Goal: Transaction & Acquisition: Purchase product/service

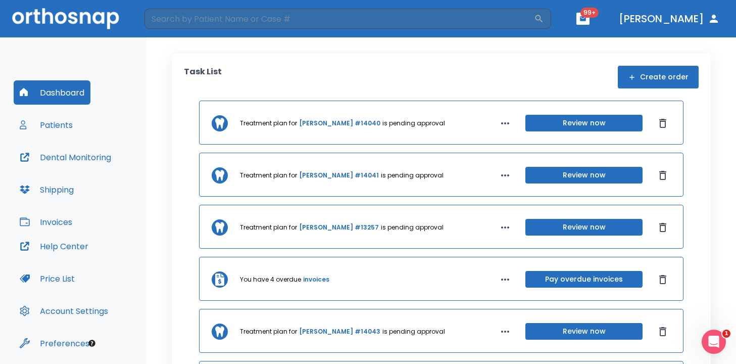
scroll to position [33, 0]
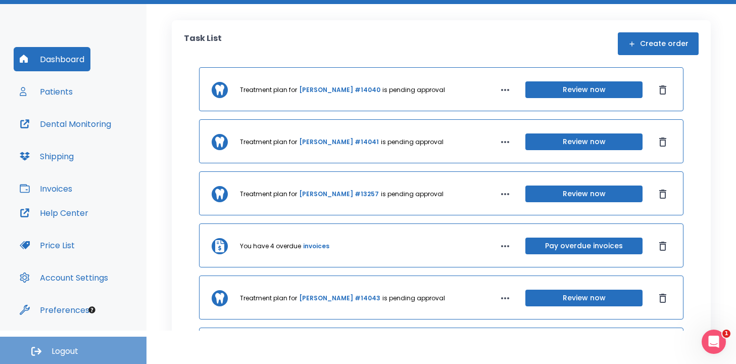
click at [62, 345] on button "Logout" at bounding box center [73, 350] width 147 height 27
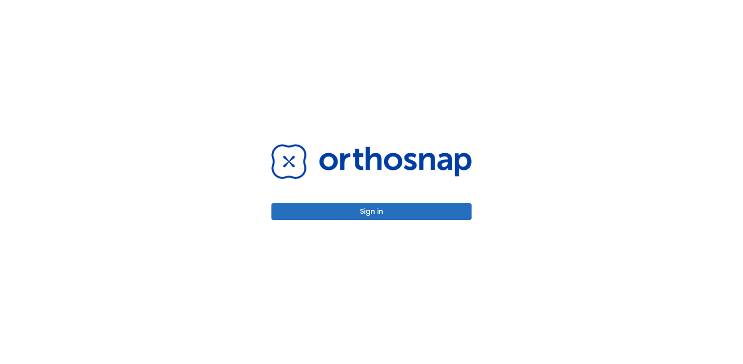
click at [353, 219] on button "Sign in" at bounding box center [371, 211] width 200 height 17
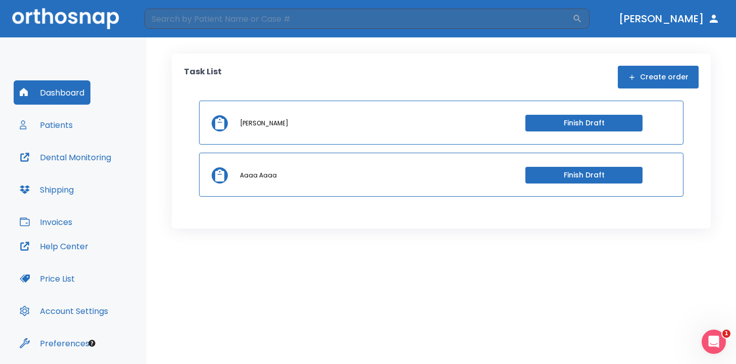
click at [77, 123] on button "Patients" at bounding box center [46, 125] width 65 height 24
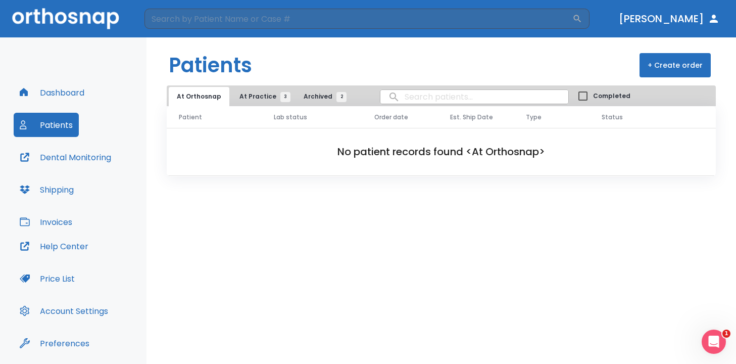
click at [258, 101] on span "At Practice 3" at bounding box center [263, 96] width 46 height 9
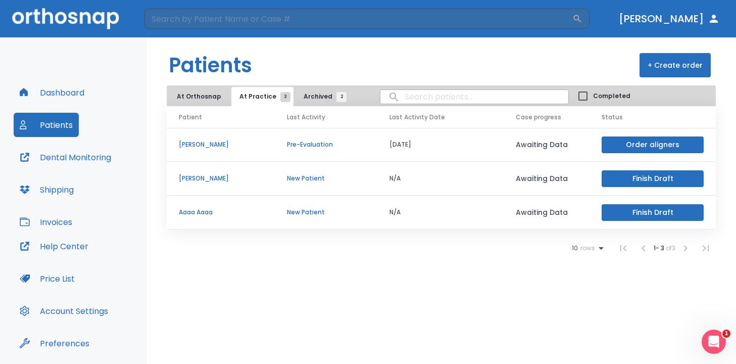
click at [648, 146] on button "Order aligners" at bounding box center [653, 144] width 102 height 17
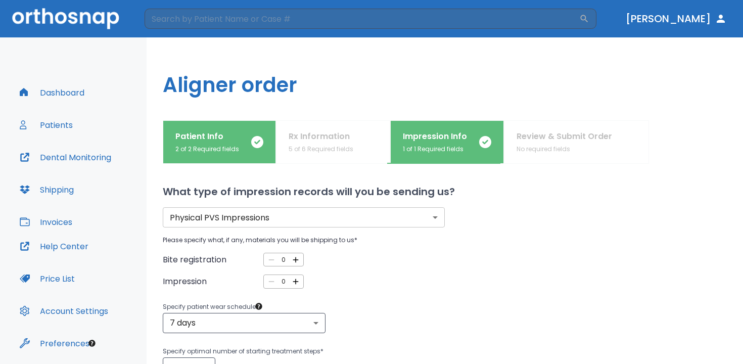
click at [286, 212] on body "​ Dr. Vidal Dashboard Patients Dental Monitoring Shipping Invoices Help Center …" at bounding box center [371, 182] width 743 height 364
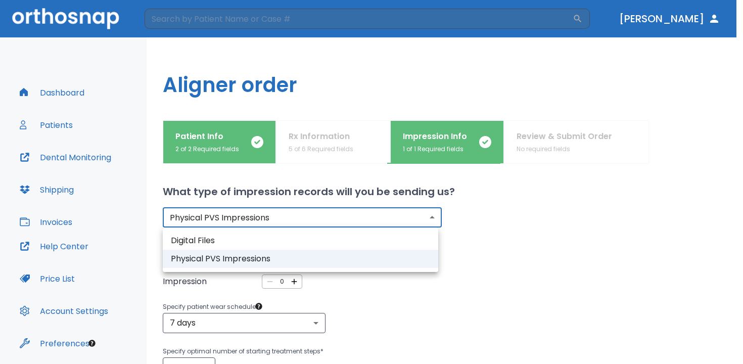
click at [234, 232] on li "Digital Files" at bounding box center [300, 241] width 275 height 18
type input "digital"
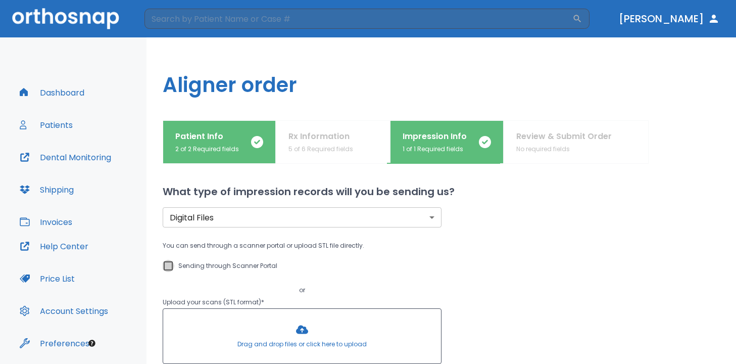
click at [165, 267] on input "Sending through Scanner Portal" at bounding box center [168, 266] width 12 height 12
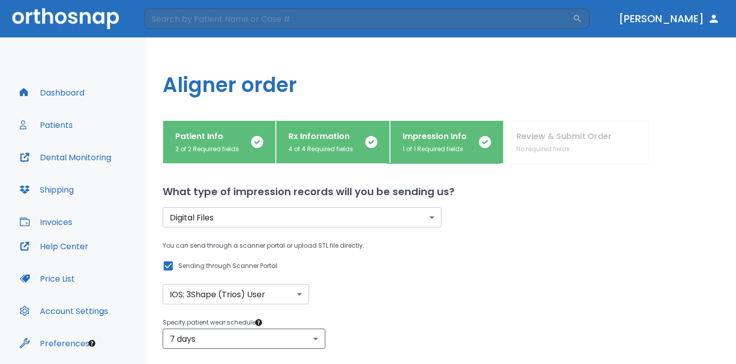
click at [165, 267] on input "Sending through Scanner Portal" at bounding box center [168, 266] width 12 height 12
checkbox input "false"
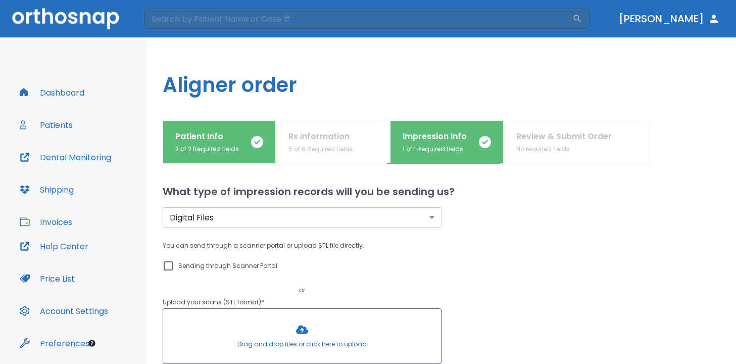
scroll to position [33, 0]
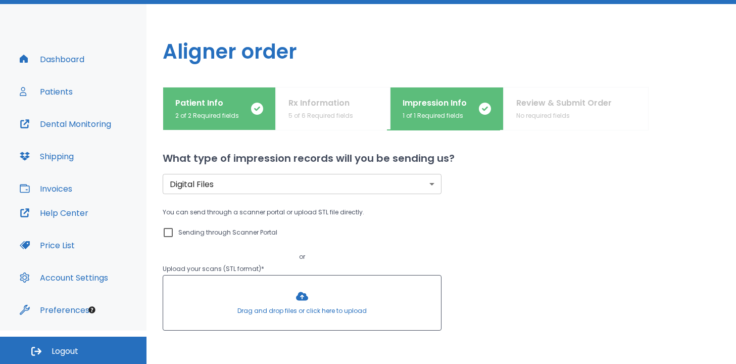
click at [293, 307] on div at bounding box center [302, 302] width 278 height 55
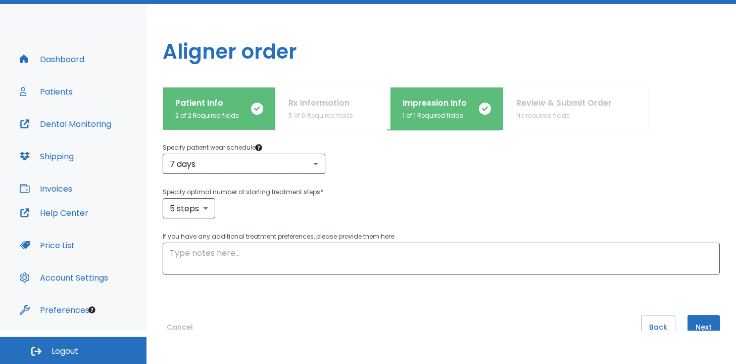
scroll to position [239, 0]
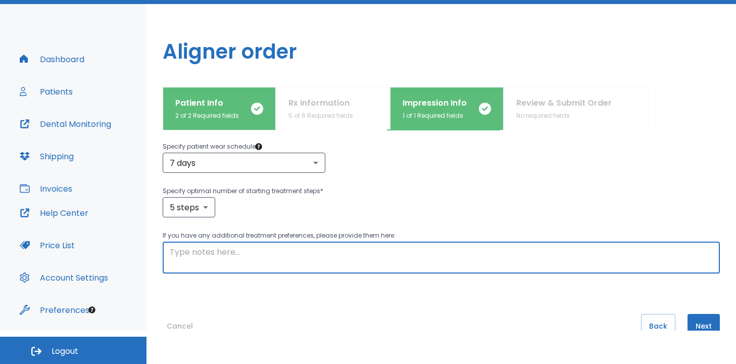
click at [451, 258] on textarea at bounding box center [441, 257] width 543 height 23
click at [362, 253] on textarea "Patient lives in Venezuela, I would like to plan a case" at bounding box center [441, 257] width 543 height 23
click at [475, 255] on textarea "Patient lives in Venezuela, I would like to plan a Simple-Moderate case" at bounding box center [441, 257] width 543 height 23
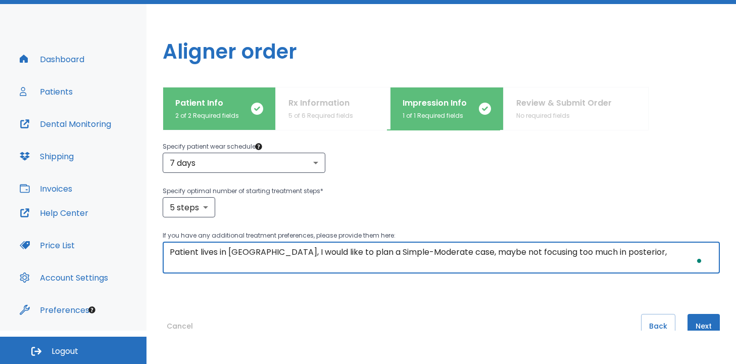
click at [426, 255] on textarea "Patient lives in Venezuela, I would like to plan a Simple-Moderate case, maybe …" at bounding box center [441, 257] width 543 height 23
type textarea "M"
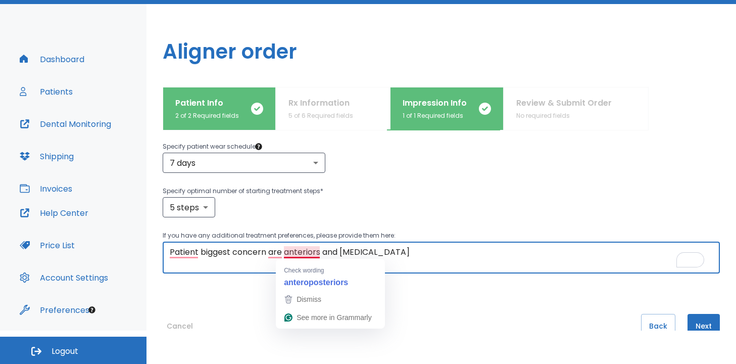
click at [417, 251] on textarea "Patient biggest concern are anteriors and overjet" at bounding box center [441, 257] width 543 height 23
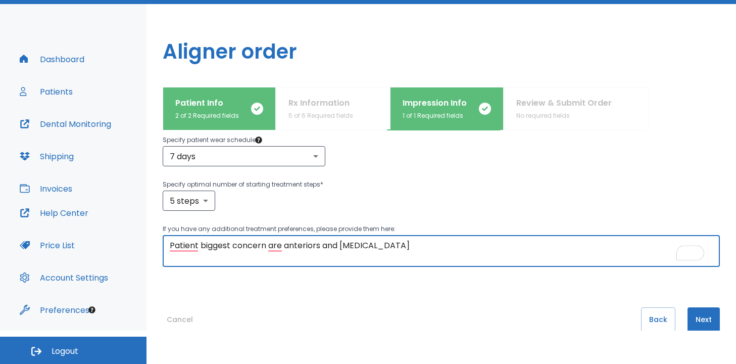
scroll to position [245, 0]
click at [265, 246] on textarea "Patient biggest concern are anteriors and overjet" at bounding box center [441, 251] width 543 height 23
click at [345, 245] on textarea "Patient biggest concerns are anteriors and overjet" at bounding box center [441, 251] width 543 height 23
click at [480, 258] on textarea "Patient's biggest concerns are anteriors and overbite/overjet" at bounding box center [441, 251] width 543 height 23
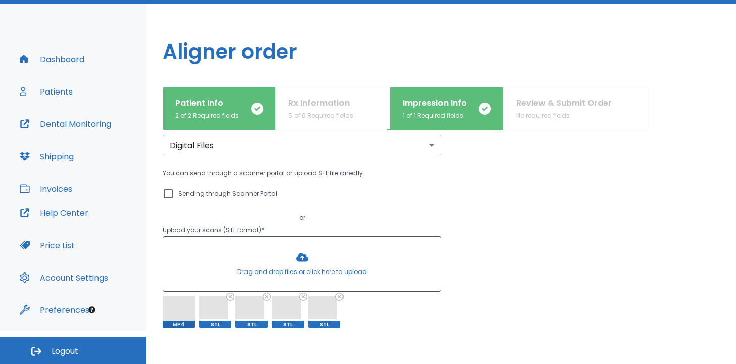
scroll to position [69, 0]
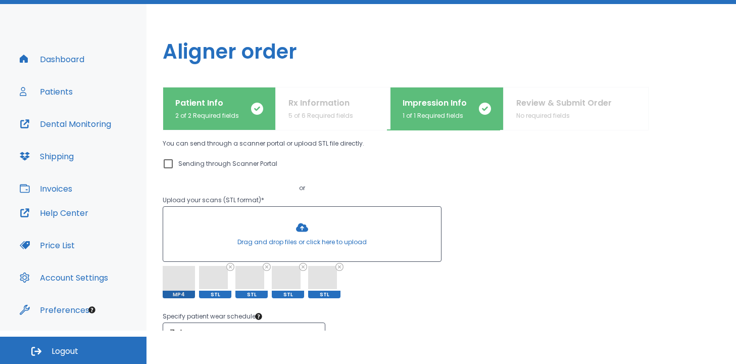
type textarea "Patient's biggest concerns are anteriors and overbite/overjet"
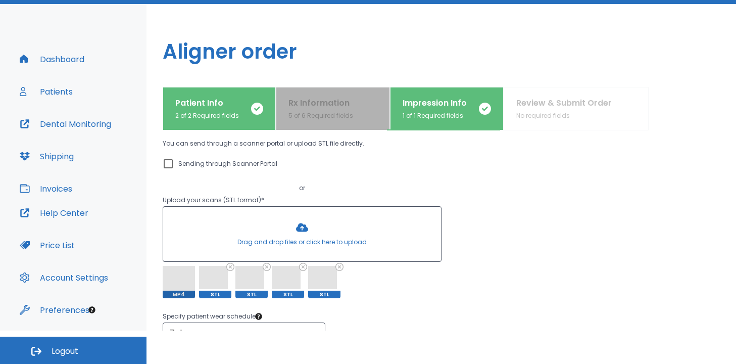
click at [341, 109] on p "Rx Information" at bounding box center [321, 103] width 65 height 12
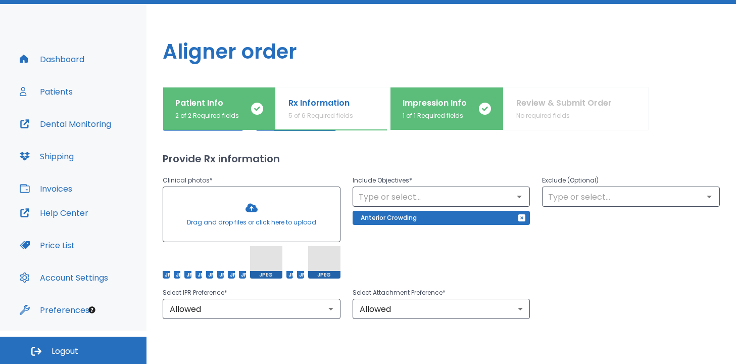
scroll to position [68, 0]
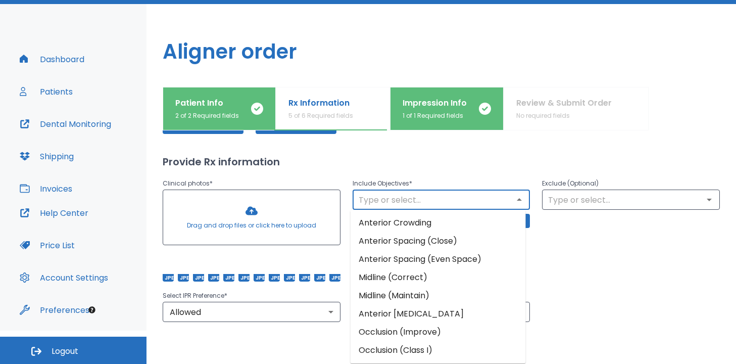
click at [394, 199] on input "text" at bounding box center [442, 200] width 172 height 14
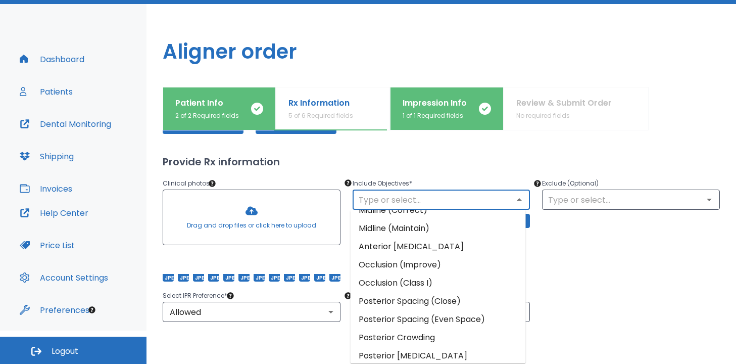
scroll to position [70, 0]
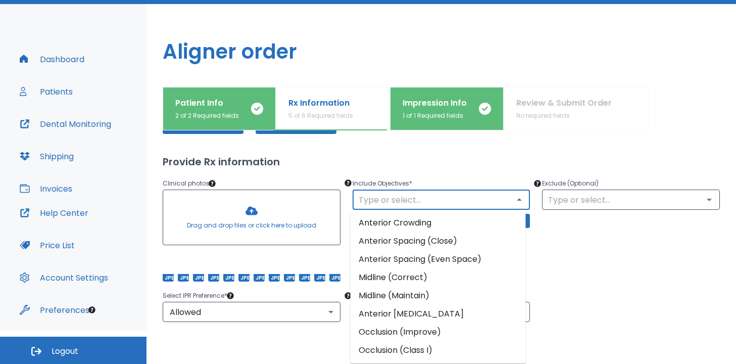
click at [410, 196] on input "text" at bounding box center [442, 200] width 172 height 14
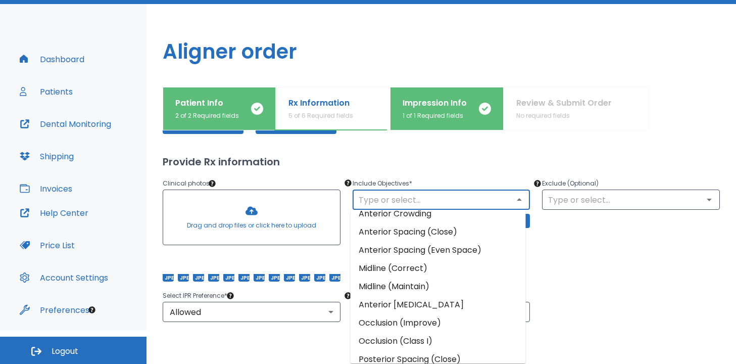
scroll to position [10, 0]
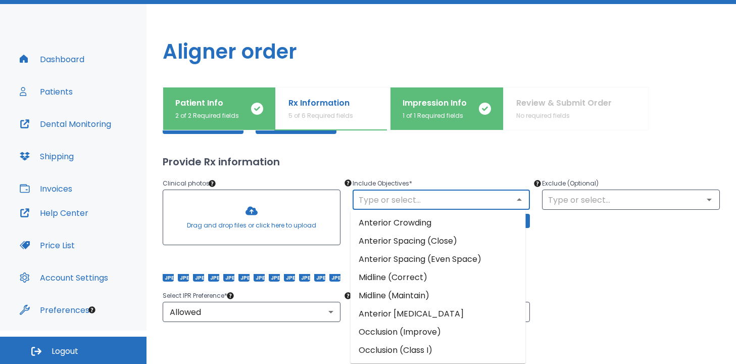
click at [391, 203] on input "text" at bounding box center [442, 200] width 172 height 14
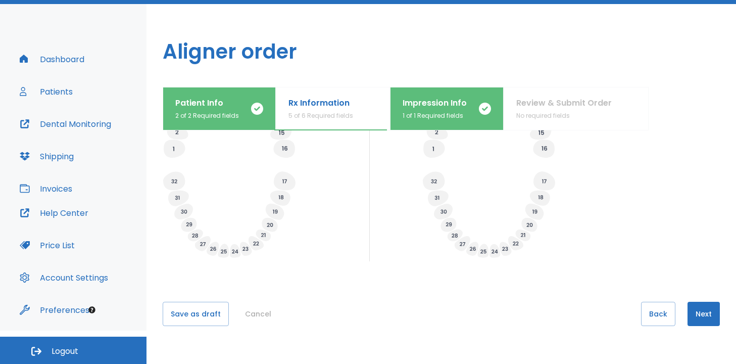
scroll to position [418, 0]
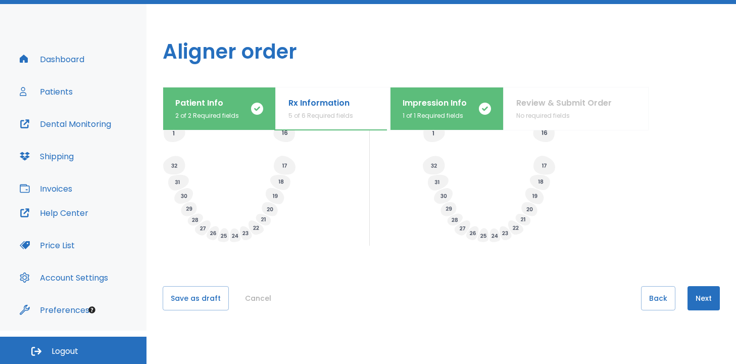
click at [564, 115] on div "Patient Info 2 of 2 Required fields Rx Information 5 of 6 Required fields Impre…" at bounding box center [442, 108] width 558 height 43
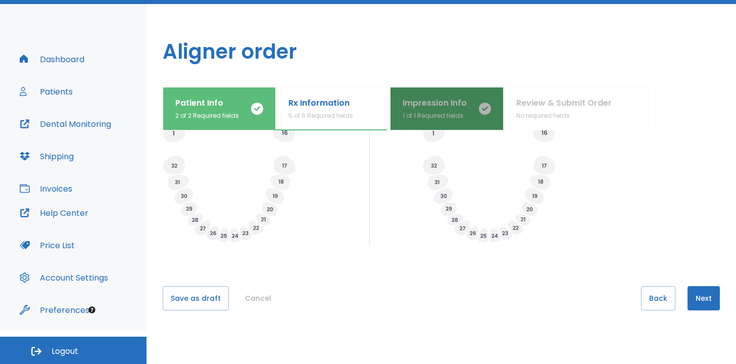
click at [451, 96] on button "Impression Info 1 of 1 Required fields" at bounding box center [447, 108] width 114 height 43
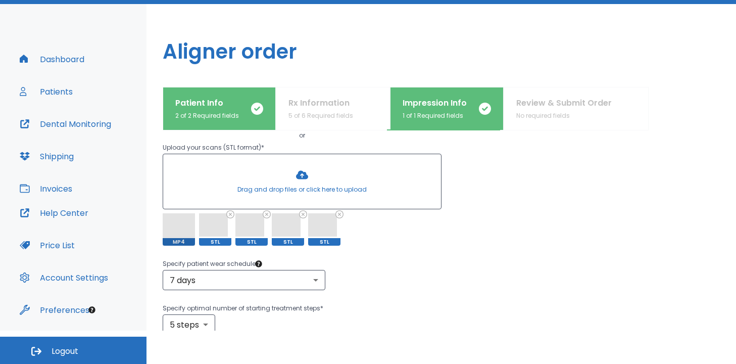
scroll to position [266, 0]
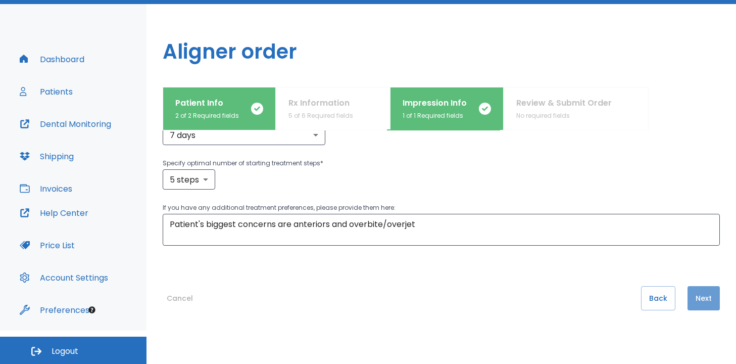
click at [698, 296] on button "Next" at bounding box center [704, 298] width 32 height 24
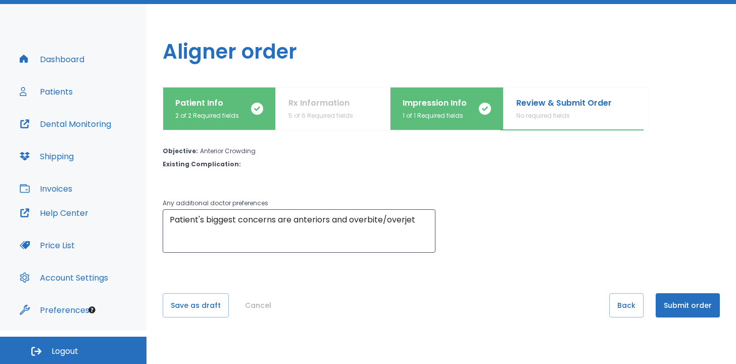
scroll to position [34, 0]
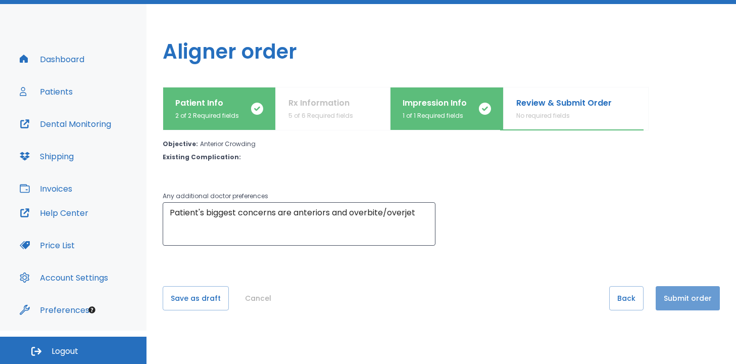
click at [683, 301] on button "Submit order" at bounding box center [688, 298] width 64 height 24
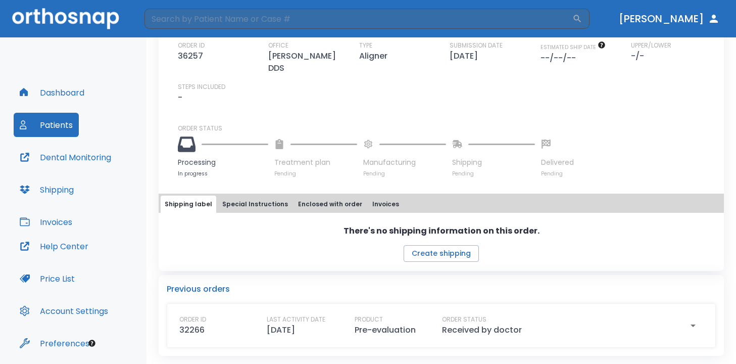
scroll to position [33, 0]
